Goal: Ask a question: Seek information or help from site administrators or community

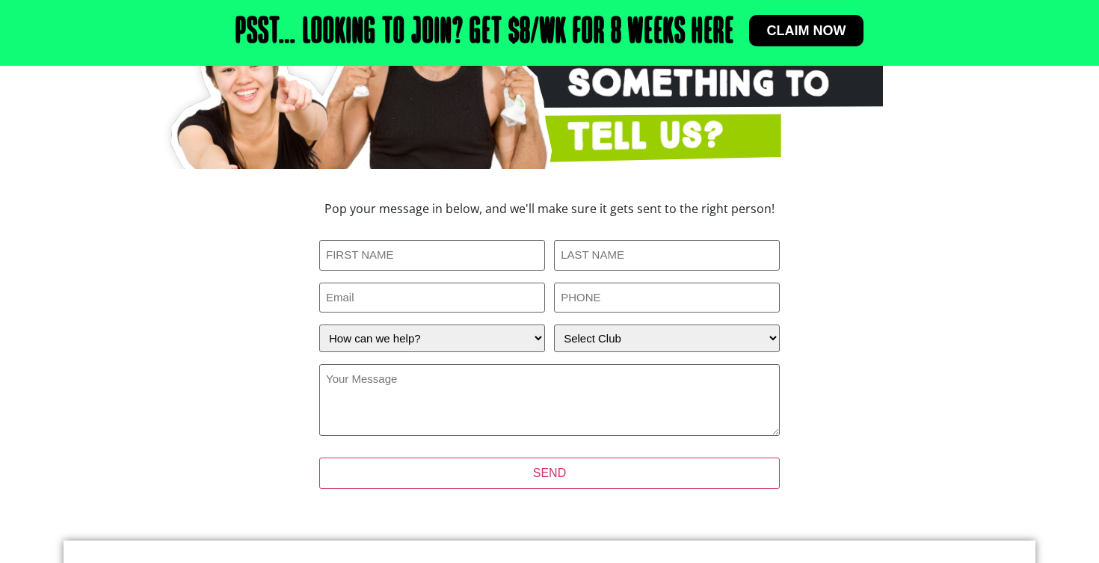
scroll to position [325, 0]
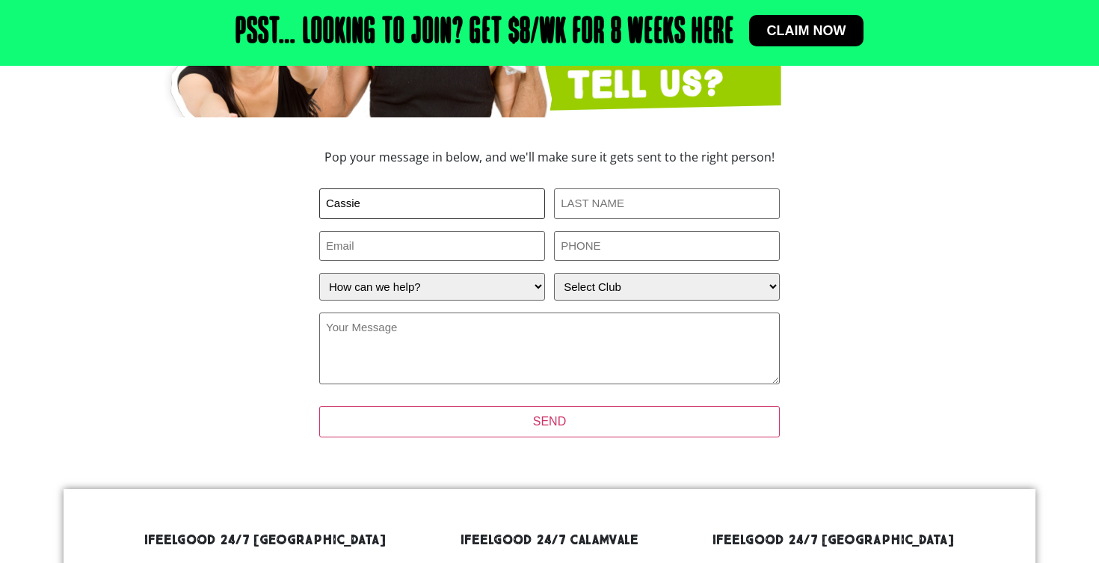
type input "Cassie"
type input "Dover"
type input "c"
type input "fortitudetraining@hotmail.com"
type input "0405900992"
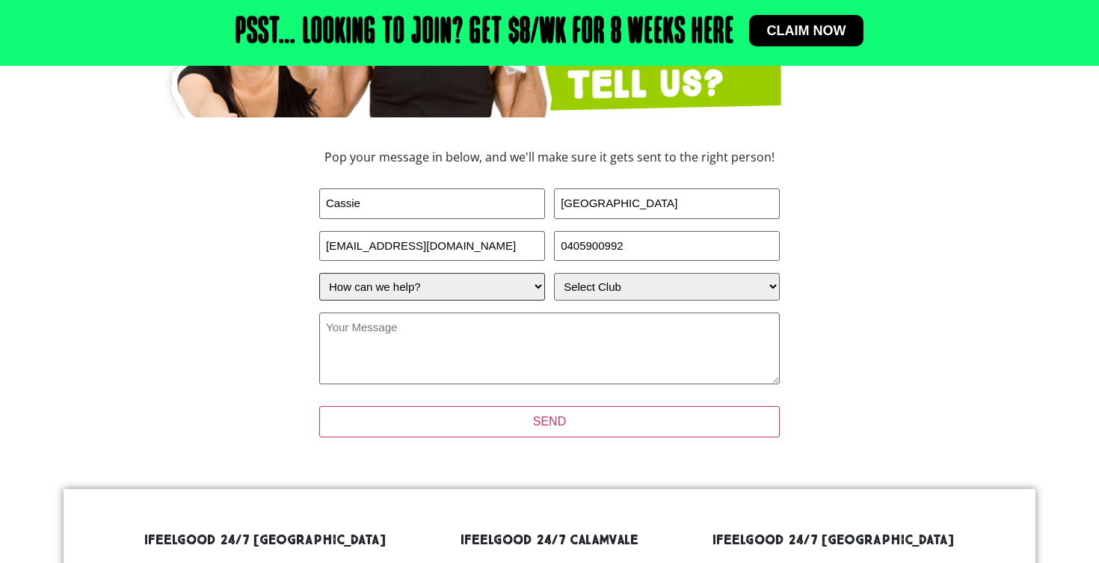
select select "I have a question about joining"
select select "Alexandra Hills"
click at [552, 355] on textarea "Your Message (Required)" at bounding box center [549, 348] width 460 height 72
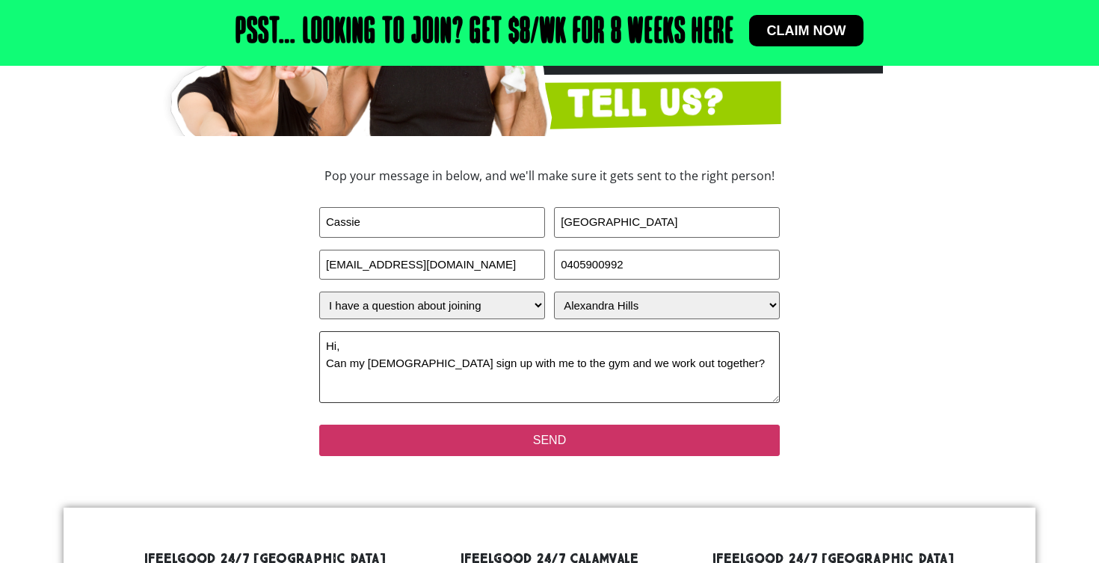
scroll to position [313, 0]
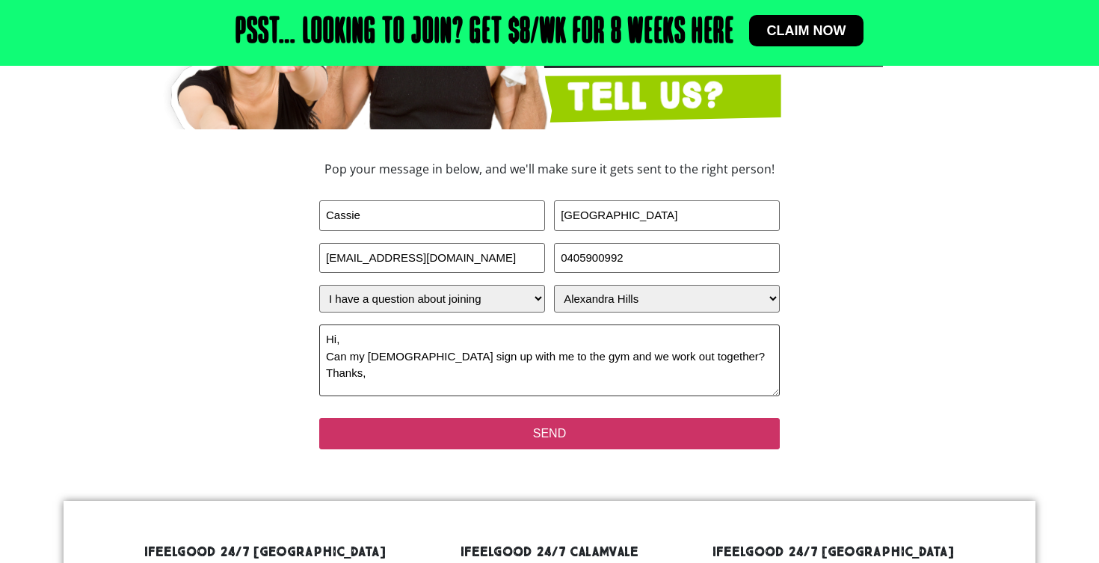
type textarea "Hi, Can my 13yr old sign up with me to the gym and we work out together? Thanks,"
click at [578, 449] on input "SEND" at bounding box center [549, 433] width 460 height 31
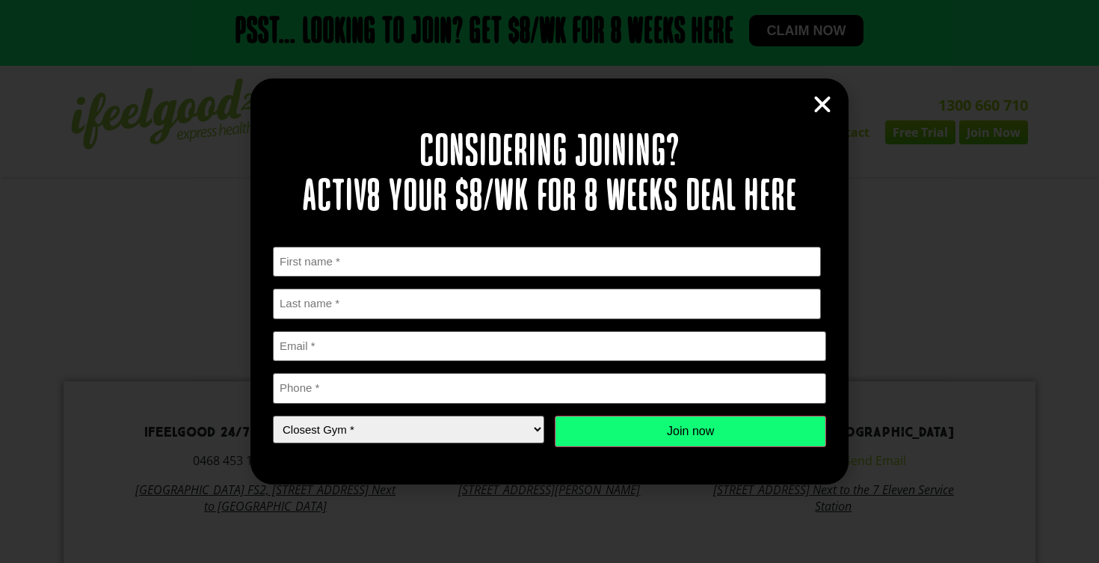
click at [818, 104] on icon "Close" at bounding box center [822, 104] width 22 height 22
